Goal: Transaction & Acquisition: Purchase product/service

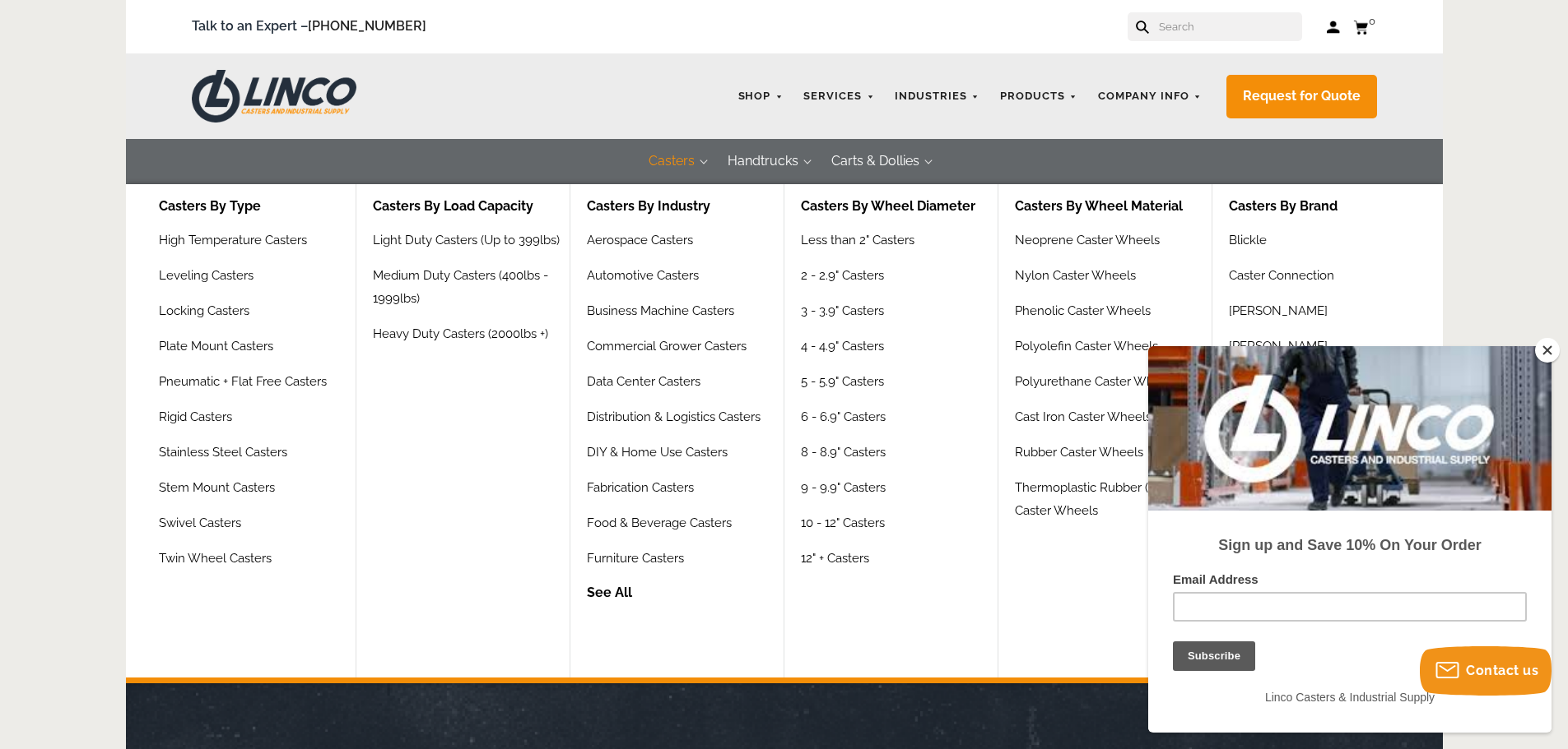
click at [687, 167] on button "Casters" at bounding box center [672, 161] width 79 height 45
click at [220, 316] on link "Locking Casters" at bounding box center [206, 317] width 95 height 35
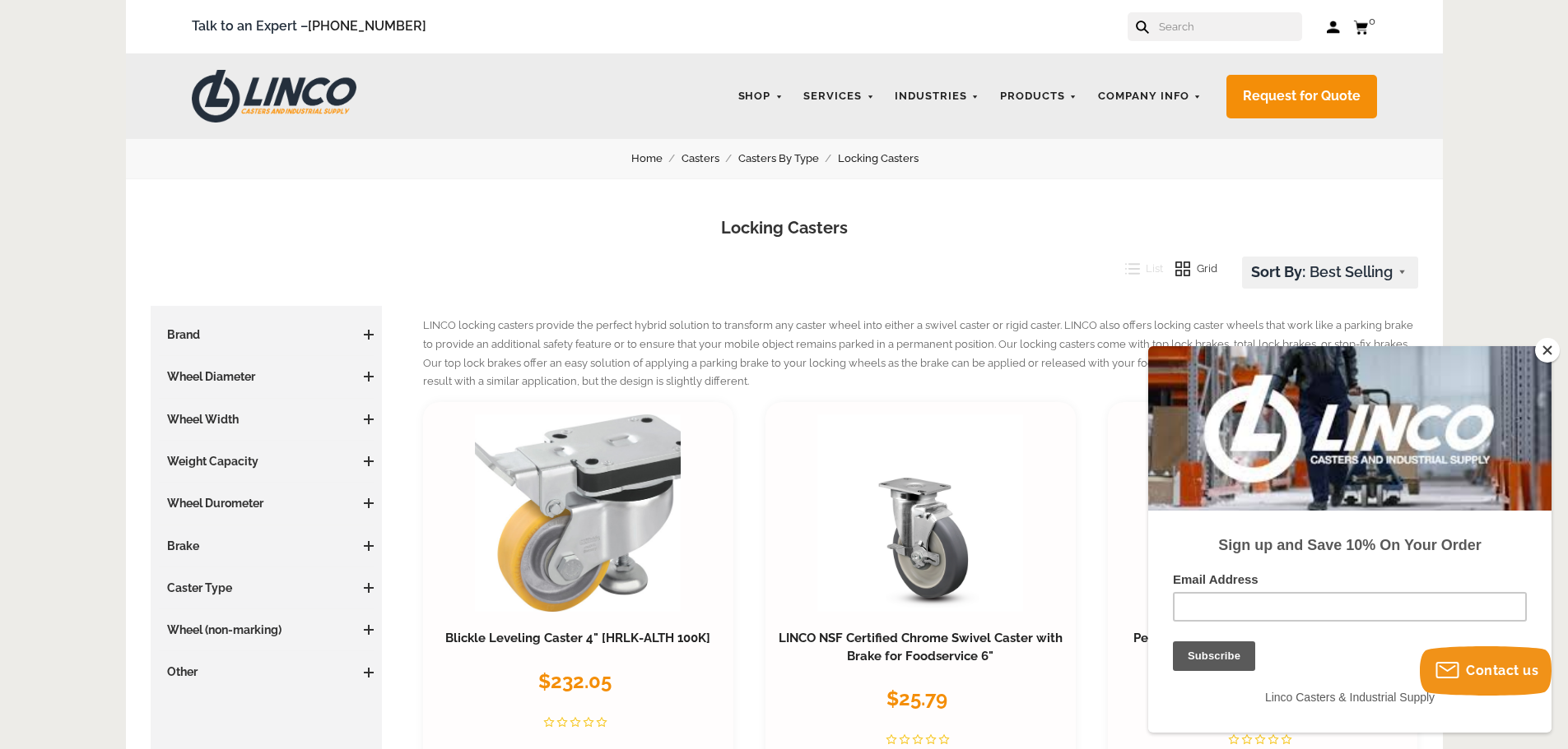
click at [1552, 343] on button "Close" at bounding box center [1547, 350] width 25 height 25
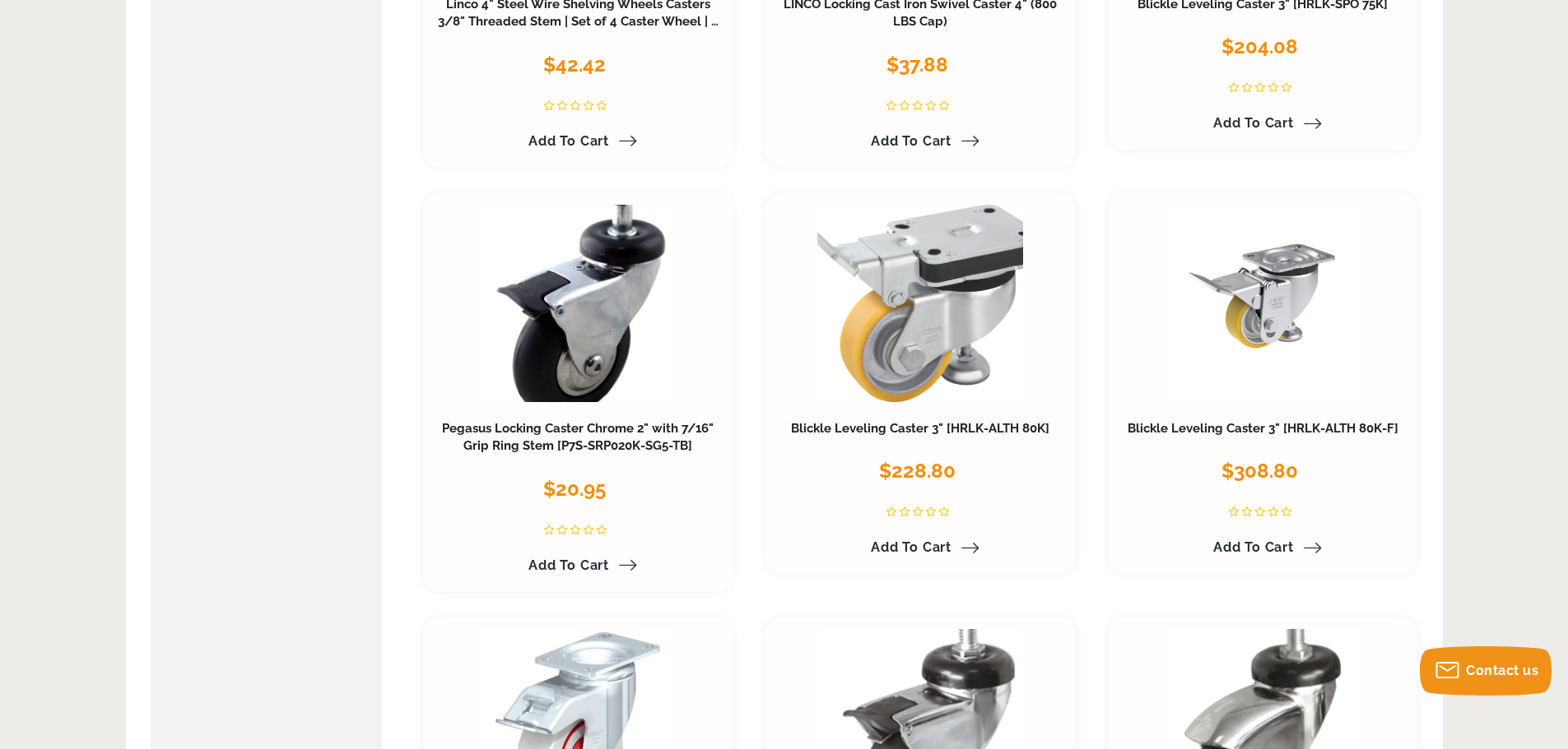
scroll to position [1069, 0]
